Goal: Information Seeking & Learning: Learn about a topic

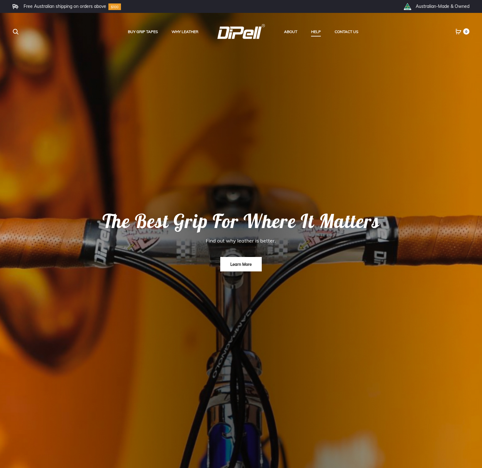
click at [234, 260] on link "Learn More" at bounding box center [241, 264] width 42 height 14
click at [231, 263] on link "Learn More" at bounding box center [241, 264] width 42 height 14
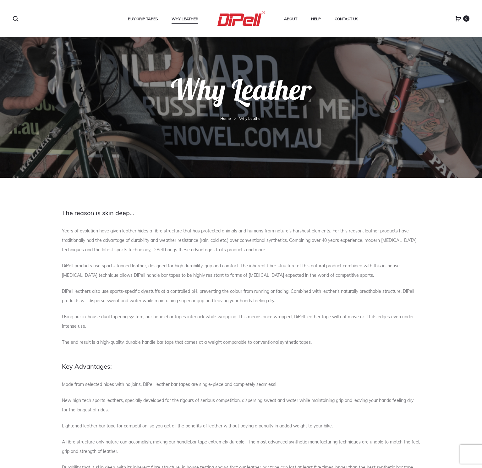
scroll to position [25, 0]
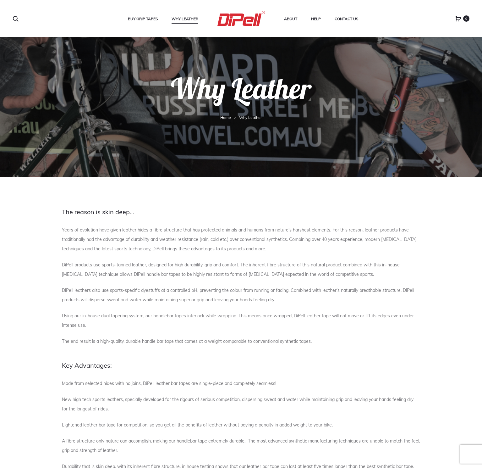
drag, startPoint x: 146, startPoint y: 231, endPoint x: 172, endPoint y: 244, distance: 28.8
click at [171, 244] on p "Years of evolution have given leather hides a fibre structure that has protecte…" at bounding box center [241, 239] width 359 height 28
click at [176, 270] on p "DiPell products use sports-tanned leather, designed for high durability, grip a…" at bounding box center [241, 269] width 359 height 19
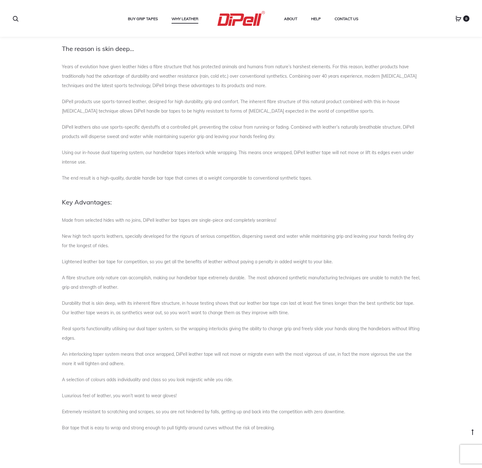
scroll to position [189, 0]
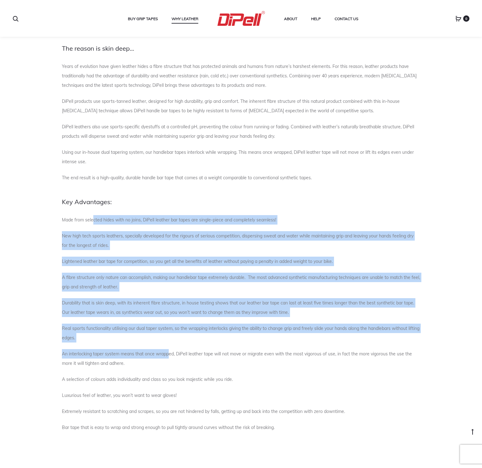
drag, startPoint x: 101, startPoint y: 218, endPoint x: 172, endPoint y: 348, distance: 148.2
click at [170, 351] on div "The reason is skin deep… Years of evolution have given leather hides a fibre st…" at bounding box center [241, 234] width 359 height 410
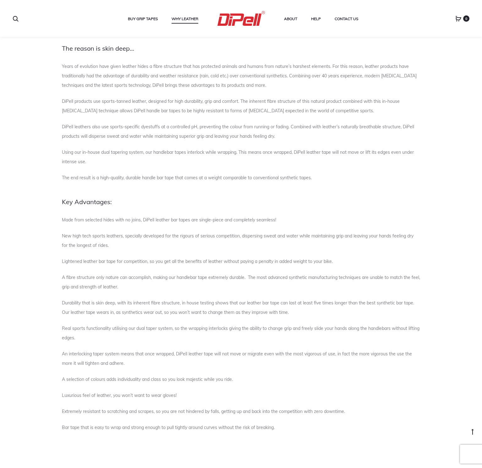
click at [229, 223] on p "Made from selected hides with no joins, DiPell leather bar tapes are single-pie…" at bounding box center [241, 219] width 359 height 9
